Goal: Find specific page/section: Find specific page/section

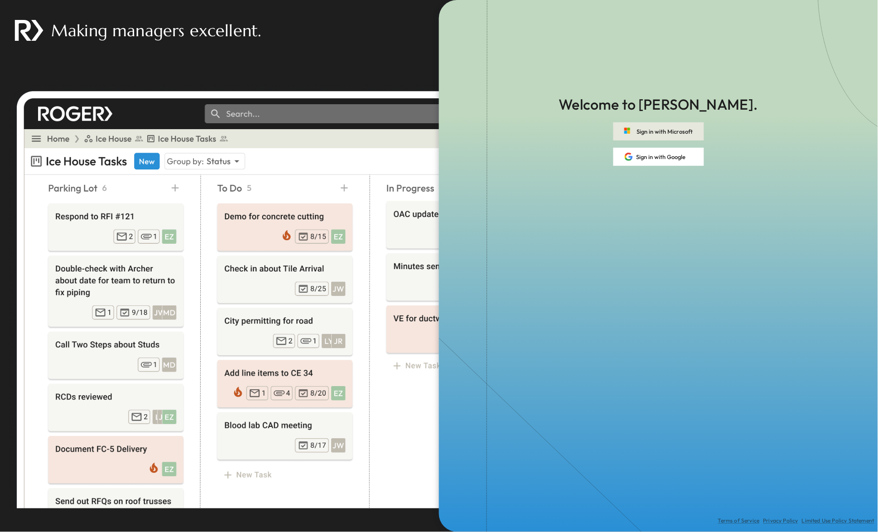
click at [657, 133] on button "Sign in with Microsoft" at bounding box center [658, 131] width 91 height 18
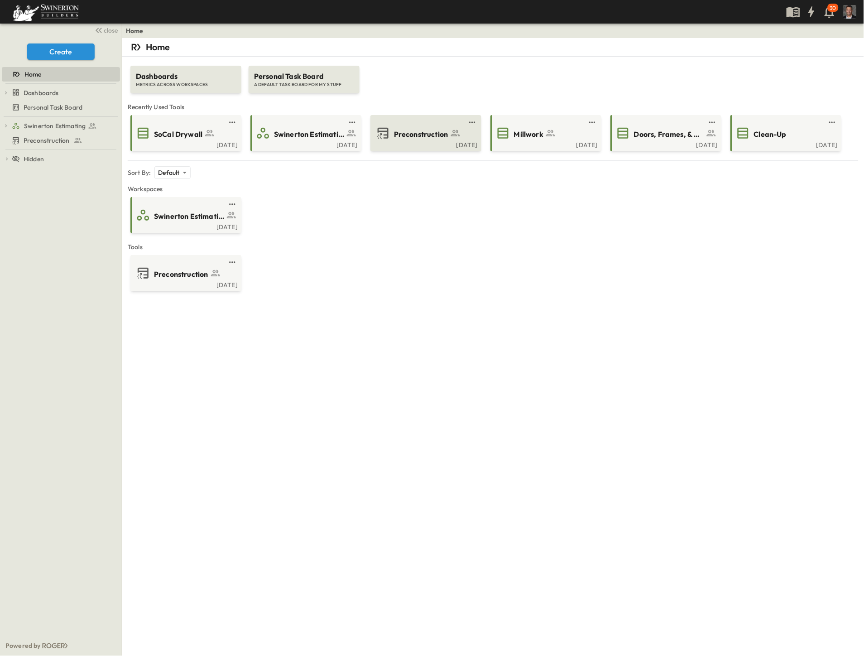
click at [415, 132] on span "Preconstruction" at bounding box center [421, 134] width 54 height 10
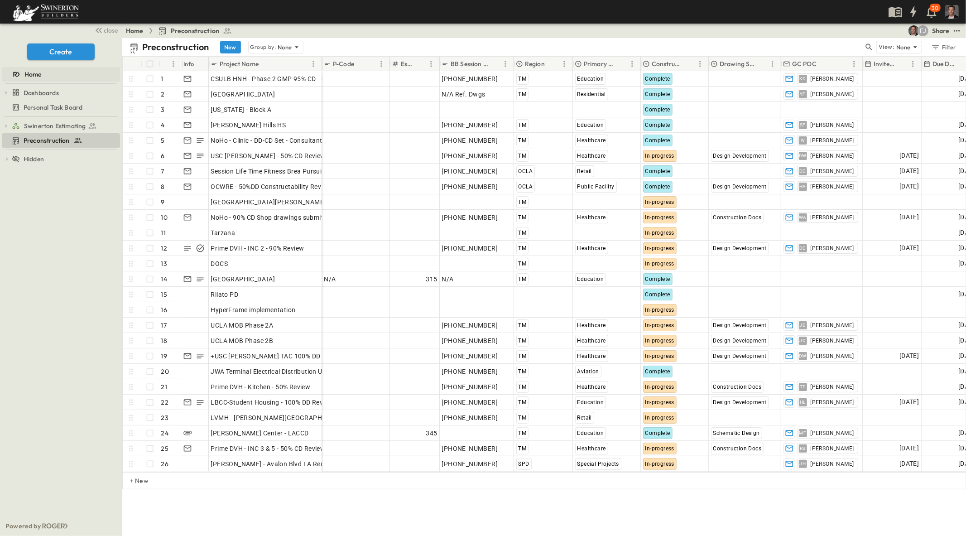
click at [34, 72] on span "Home" at bounding box center [32, 74] width 17 height 9
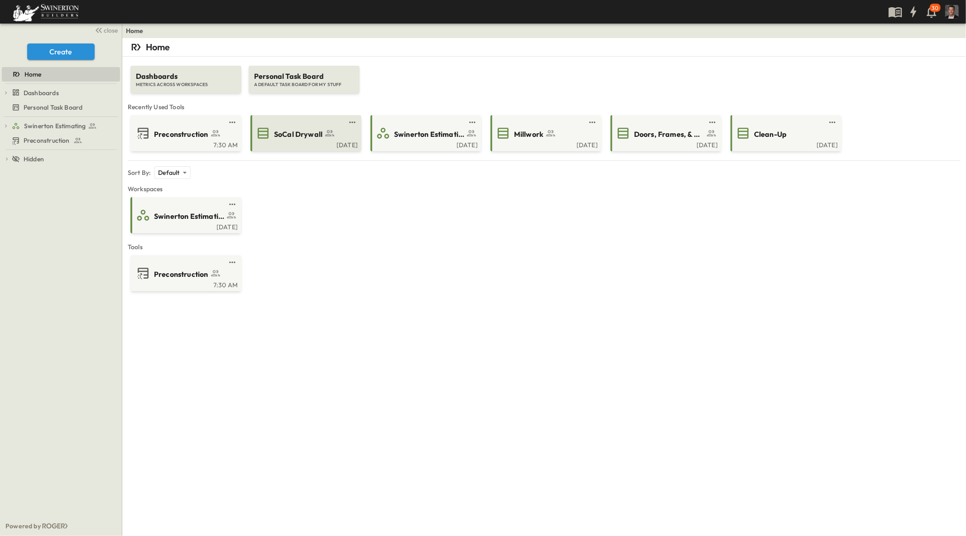
click at [293, 138] on span "SoCal Drywall" at bounding box center [298, 134] width 48 height 10
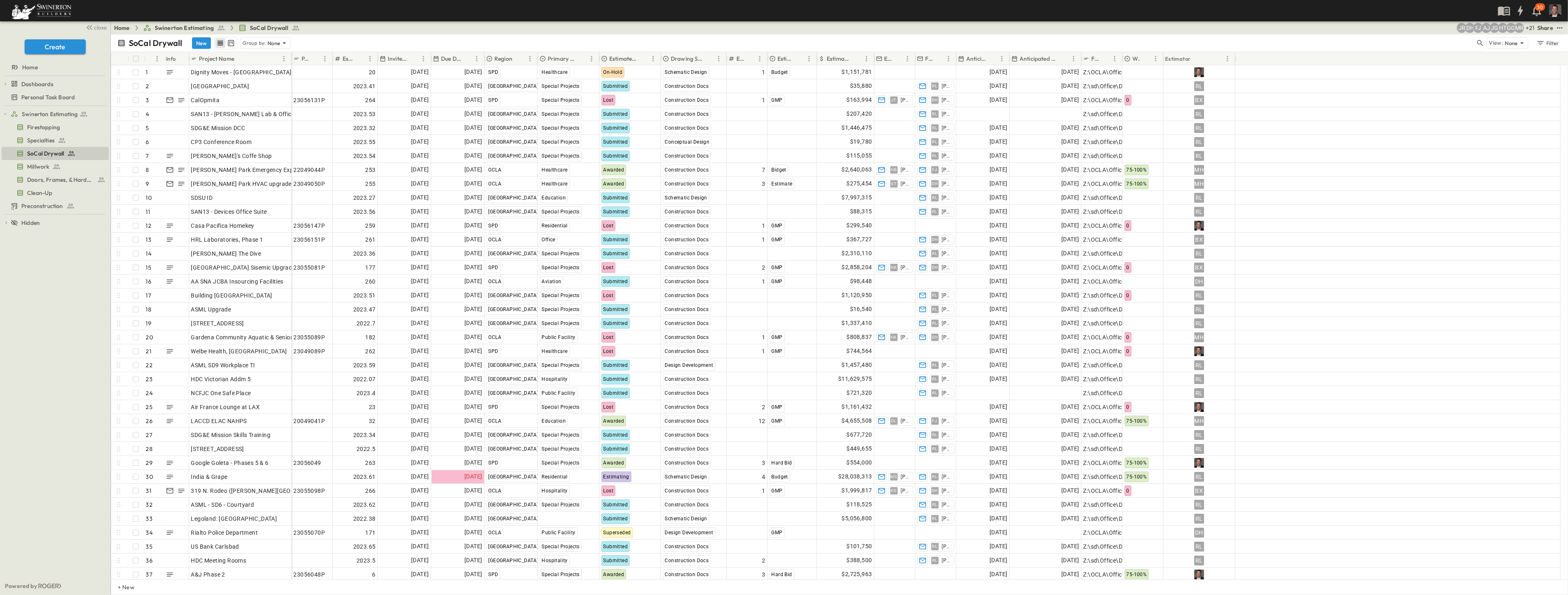
click at [795, 58] on p "Estimate Amount" at bounding box center [838, 58] width 24 height 8
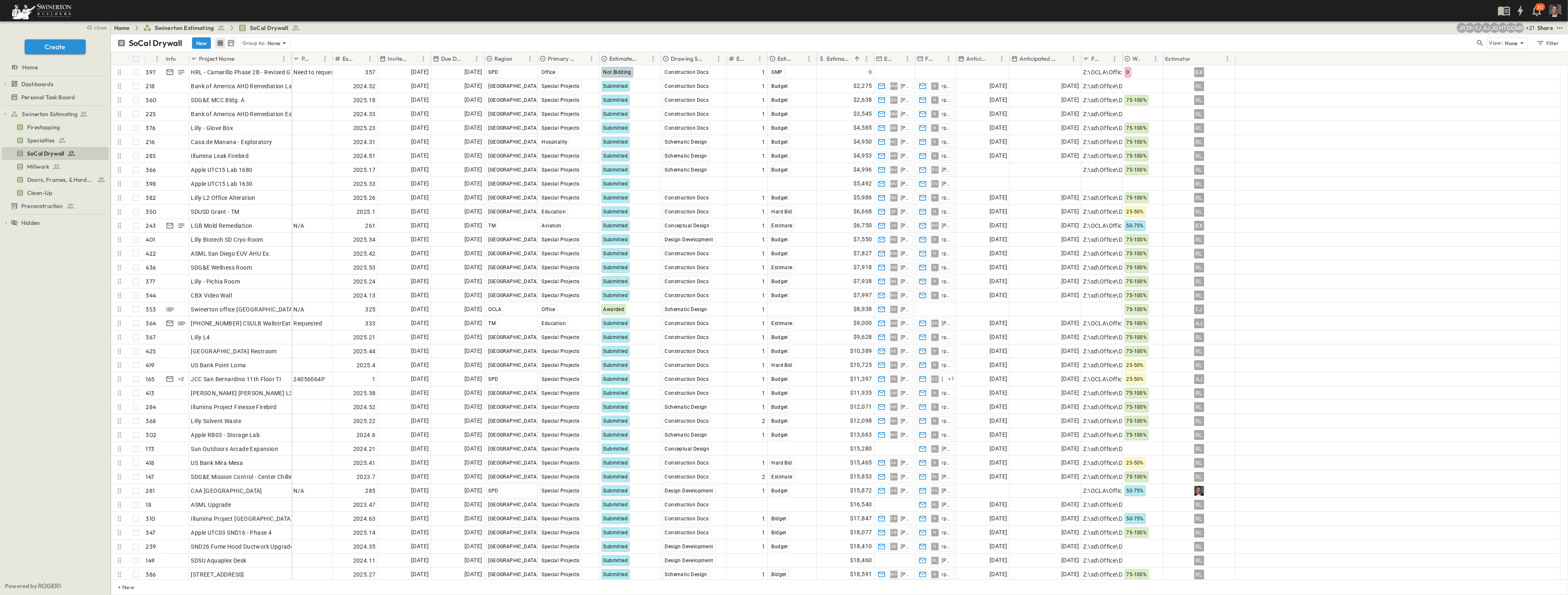
click at [795, 58] on p "Estimate Amount" at bounding box center [838, 58] width 24 height 8
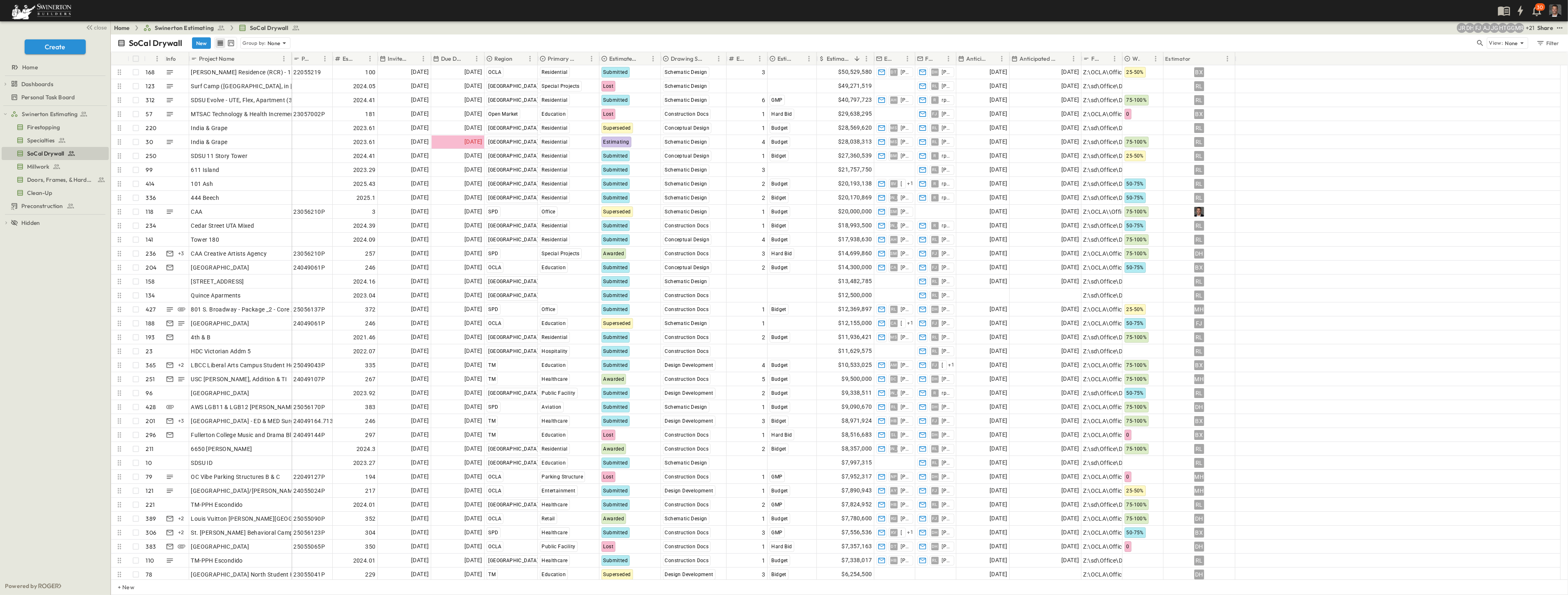
click at [460, 60] on p "Due Date" at bounding box center [451, 58] width 20 height 8
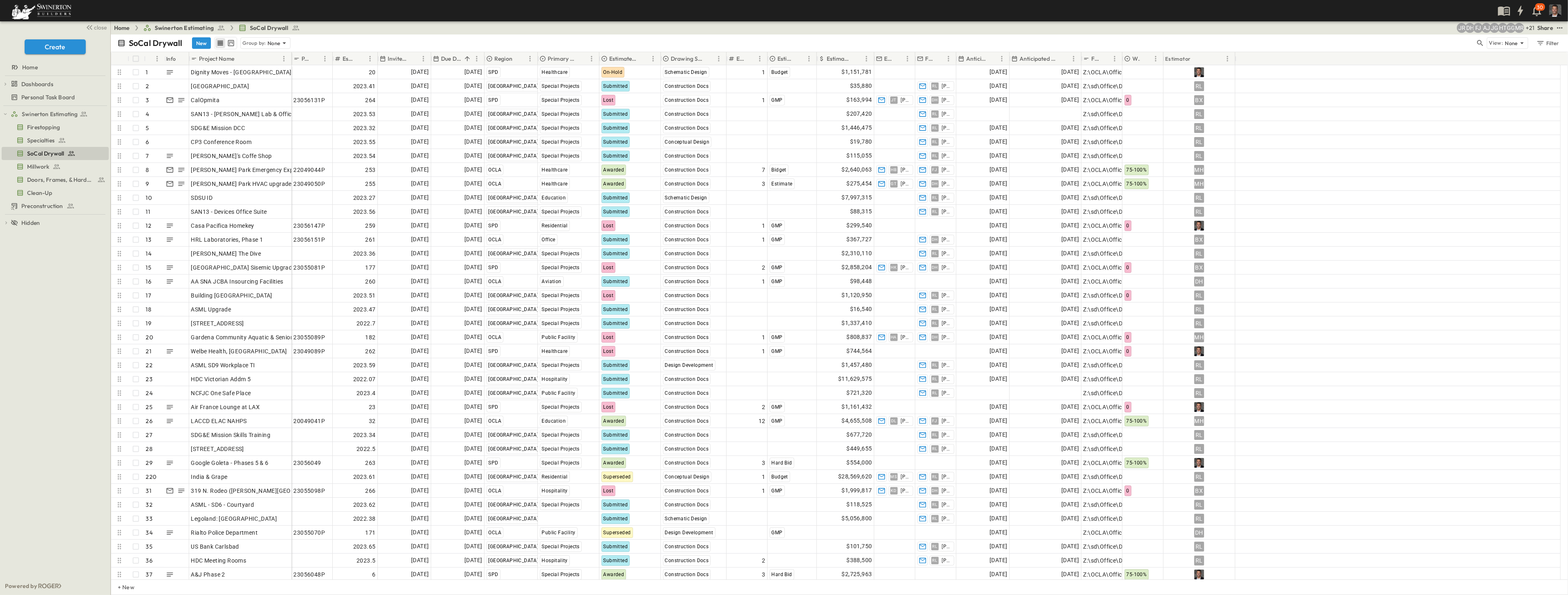
click at [460, 60] on p "Due Date" at bounding box center [451, 58] width 20 height 8
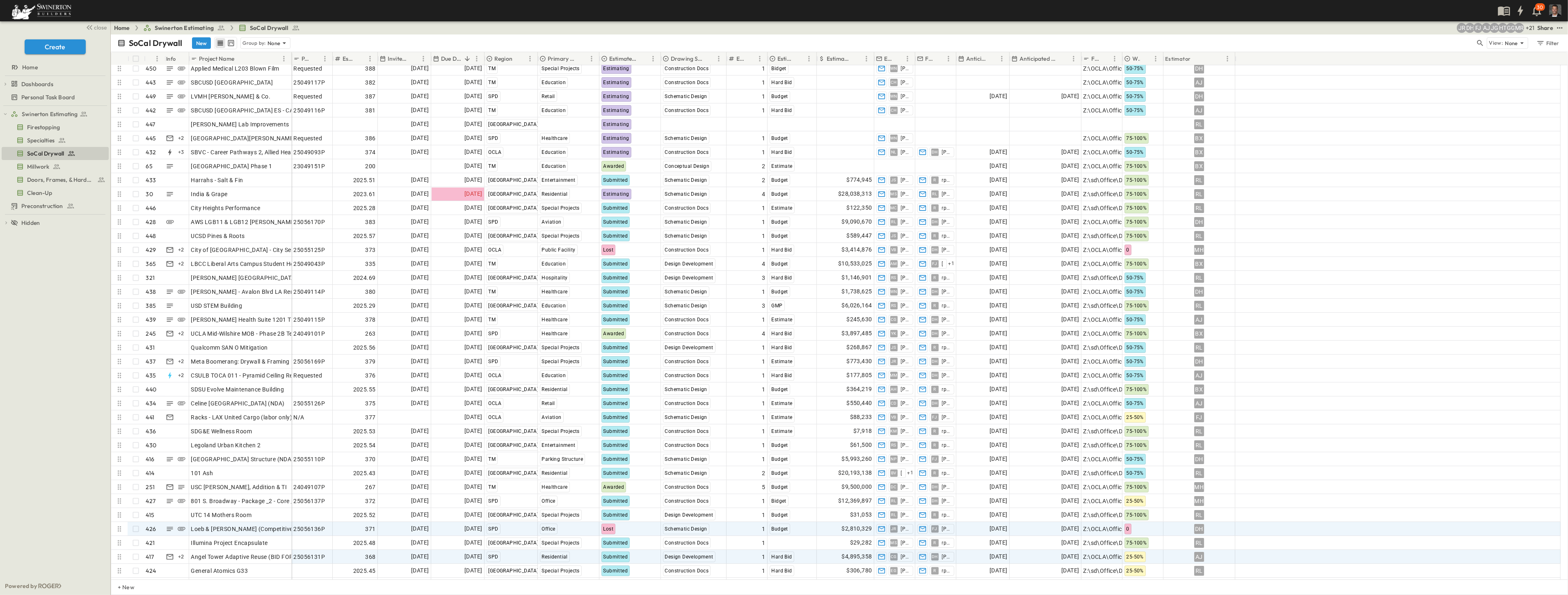
scroll to position [45, 0]
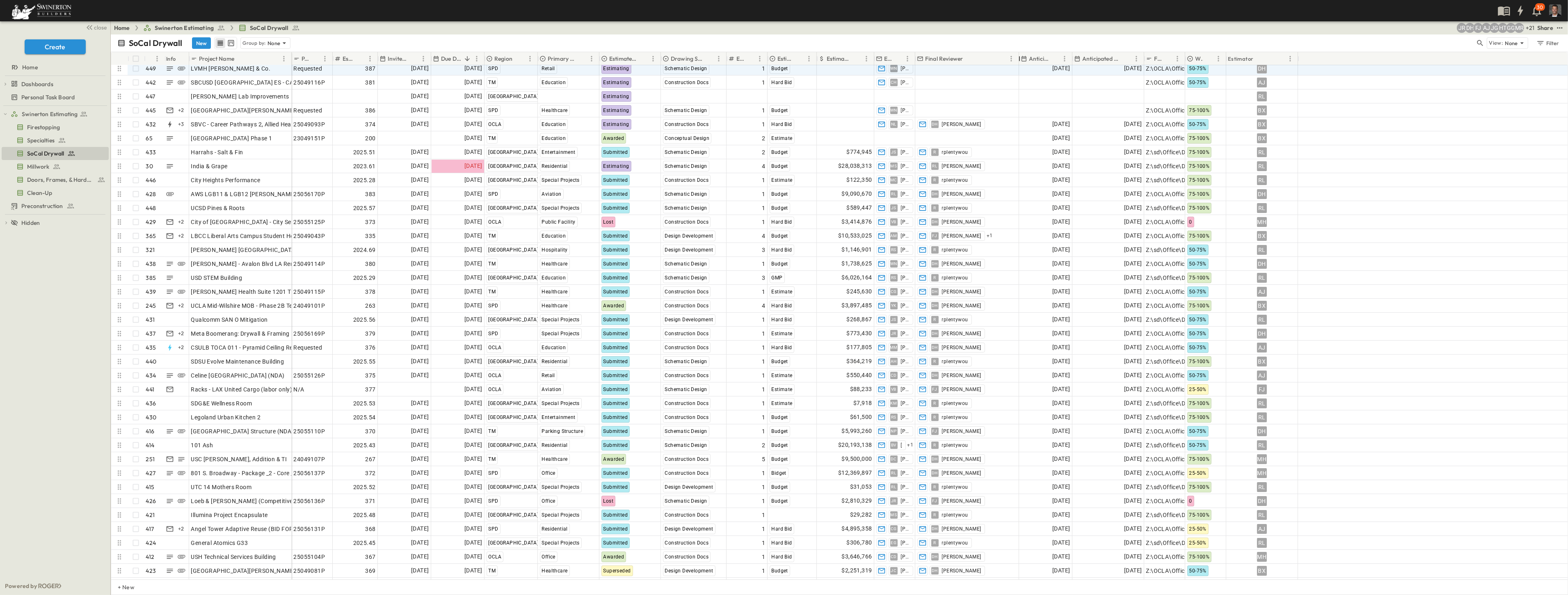
drag, startPoint x: 954, startPoint y: 58, endPoint x: 1018, endPoint y: 66, distance: 64.5
click at [795, 66] on div "# Info Project Name P-Code Estimate Number Invite Date Due Date Region Primary …" at bounding box center [839, 316] width 1456 height 527
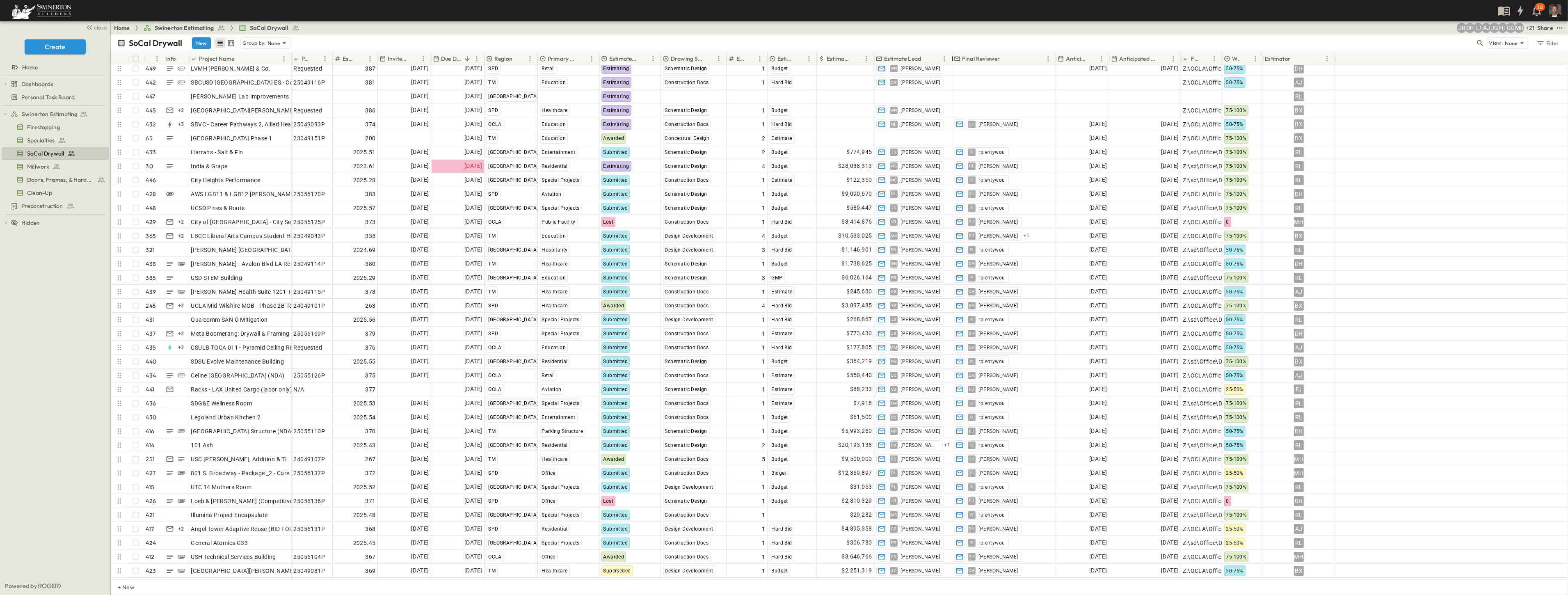
drag, startPoint x: 913, startPoint y: 56, endPoint x: 951, endPoint y: 61, distance: 38.3
click at [795, 61] on div at bounding box center [951, 58] width 8 height 23
click at [34, 206] on span "Preconstruction" at bounding box center [43, 206] width 42 height 8
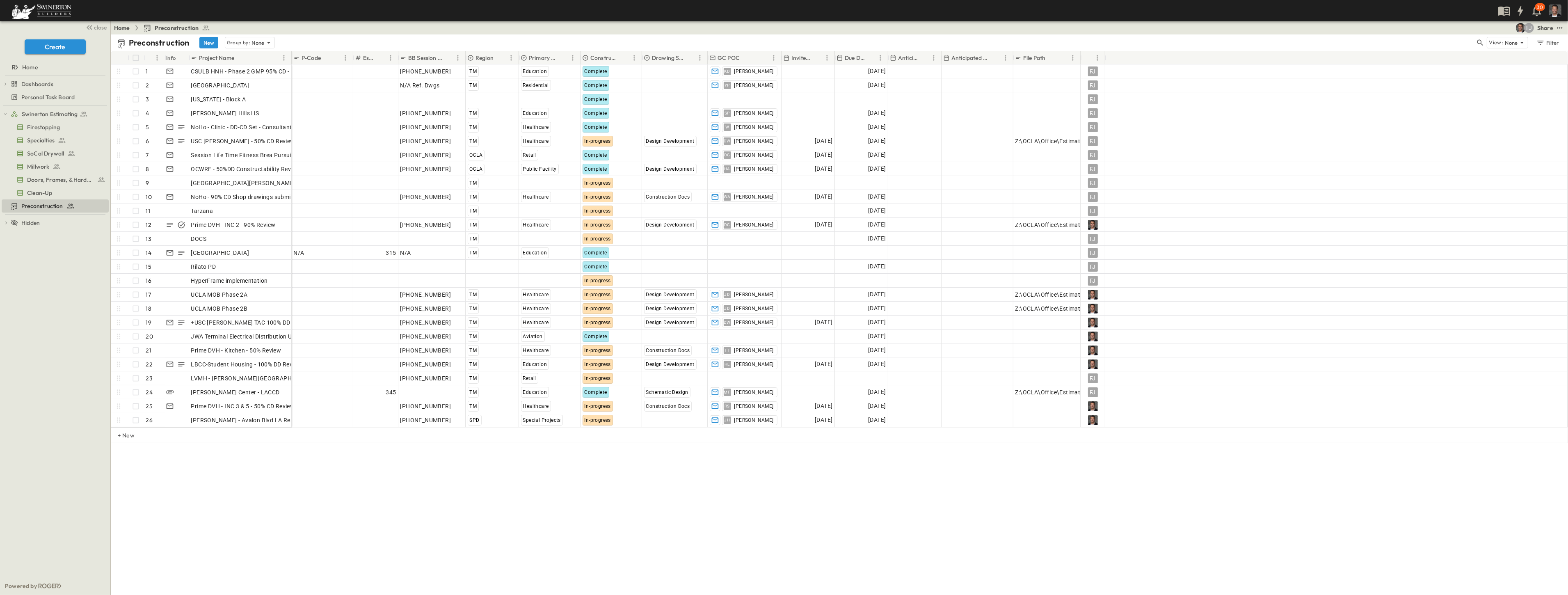
click at [795, 59] on p "Due Date" at bounding box center [855, 57] width 20 height 8
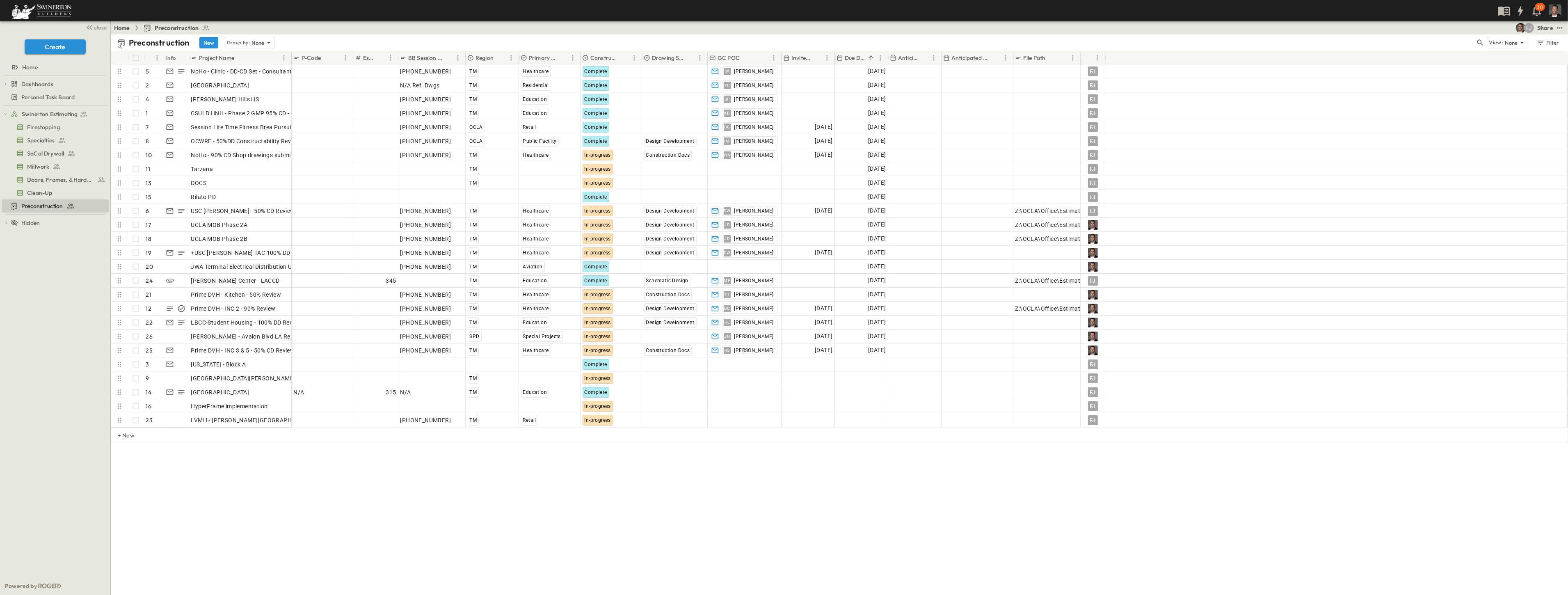
click at [795, 59] on p "Due Date" at bounding box center [855, 57] width 20 height 8
